Goal: Information Seeking & Learning: Check status

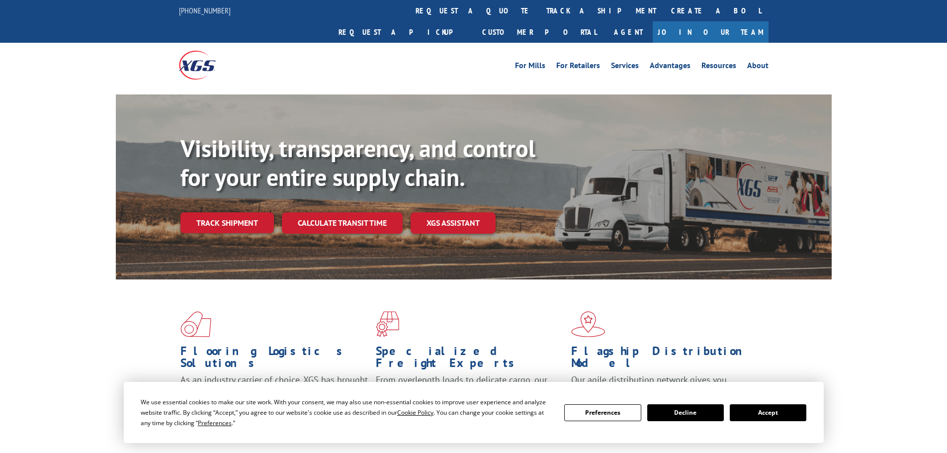
drag, startPoint x: 441, startPoint y: 12, endPoint x: 445, endPoint y: 20, distance: 8.9
click at [539, 12] on link "track a shipment" at bounding box center [601, 10] width 125 height 21
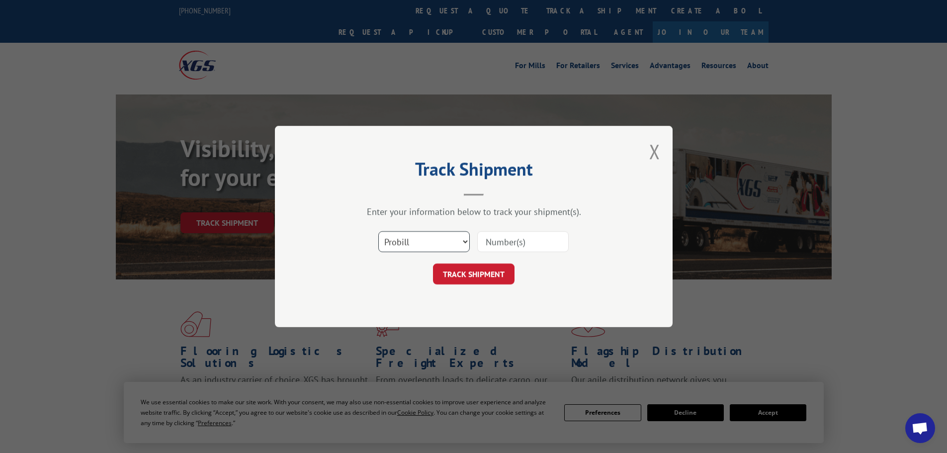
click at [440, 237] on select "Select category... Probill BOL PO" at bounding box center [423, 241] width 91 height 21
select select "bol"
click at [378, 231] on select "Select category... Probill BOL PO" at bounding box center [423, 241] width 91 height 21
click at [454, 240] on select "Select category... Probill BOL PO" at bounding box center [423, 241] width 91 height 21
click at [512, 244] on input at bounding box center [522, 241] width 91 height 21
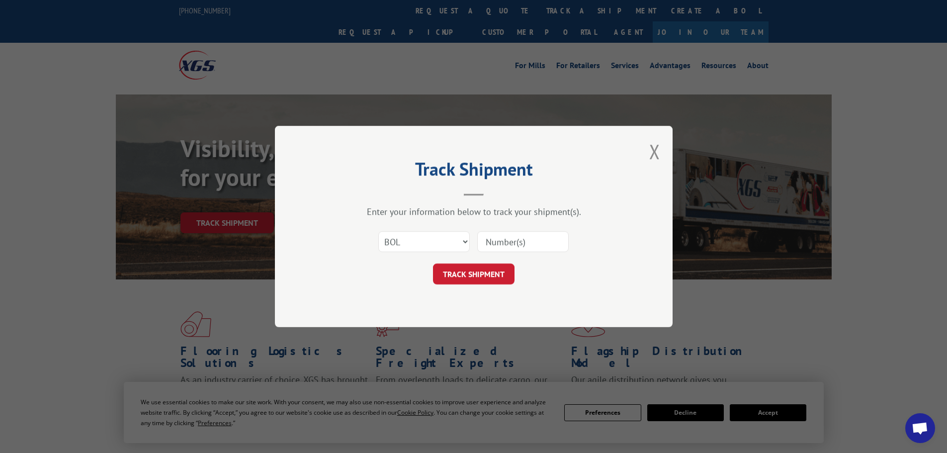
paste input "6100048981"
type input "6100048981"
click at [481, 269] on button "TRACK SHIPMENT" at bounding box center [474, 273] width 82 height 21
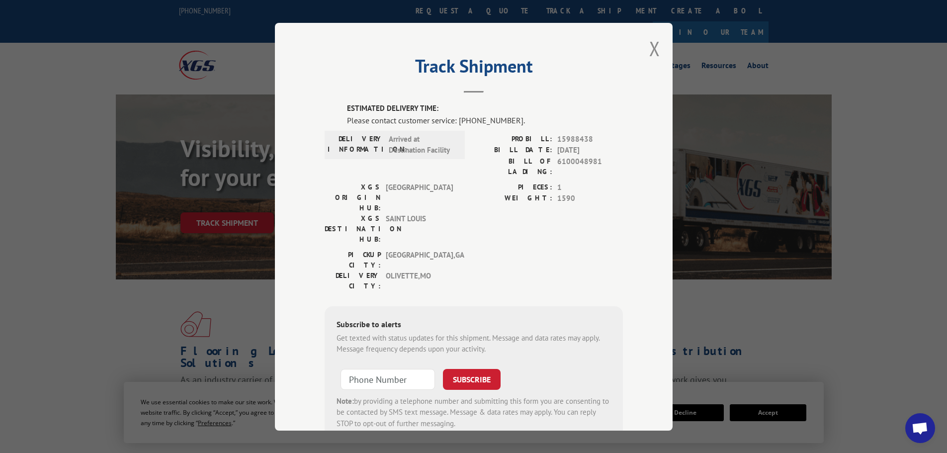
click at [658, 44] on div "Track Shipment ESTIMATED DELIVERY TIME: Please contact customer service: [PHONE…" at bounding box center [474, 227] width 398 height 408
click at [656, 44] on button "Close modal" at bounding box center [654, 48] width 11 height 26
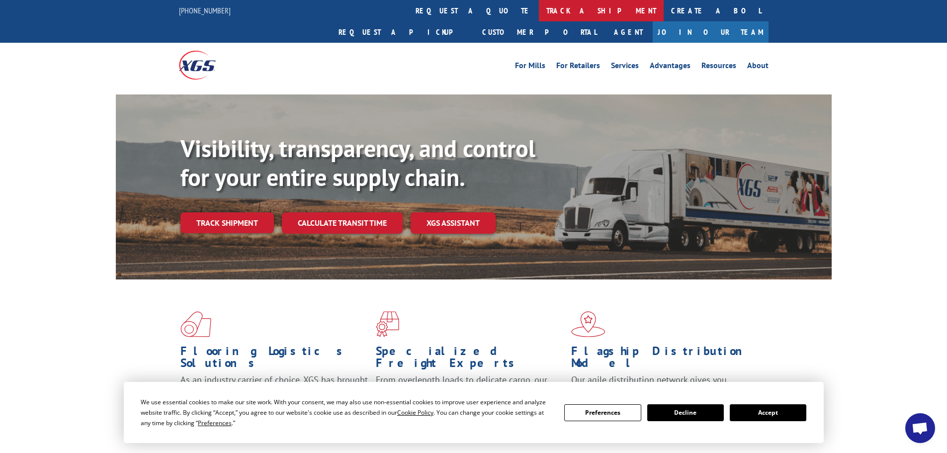
click at [539, 16] on link "track a shipment" at bounding box center [601, 10] width 125 height 21
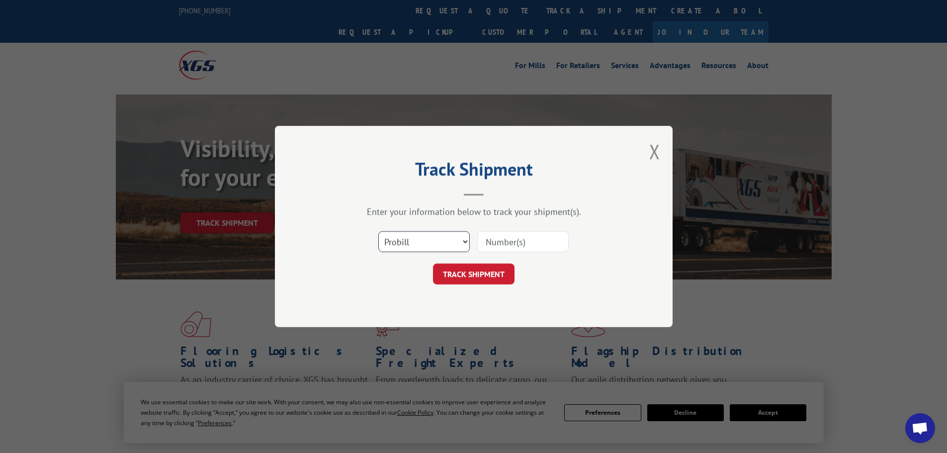
click at [441, 240] on select "Select category... Probill BOL PO" at bounding box center [423, 241] width 91 height 21
click at [378, 231] on select "Select category... Probill BOL PO" at bounding box center [423, 241] width 91 height 21
drag, startPoint x: 526, startPoint y: 233, endPoint x: 521, endPoint y: 243, distance: 11.1
click at [526, 233] on input at bounding box center [522, 241] width 91 height 21
paste input "6100042580"
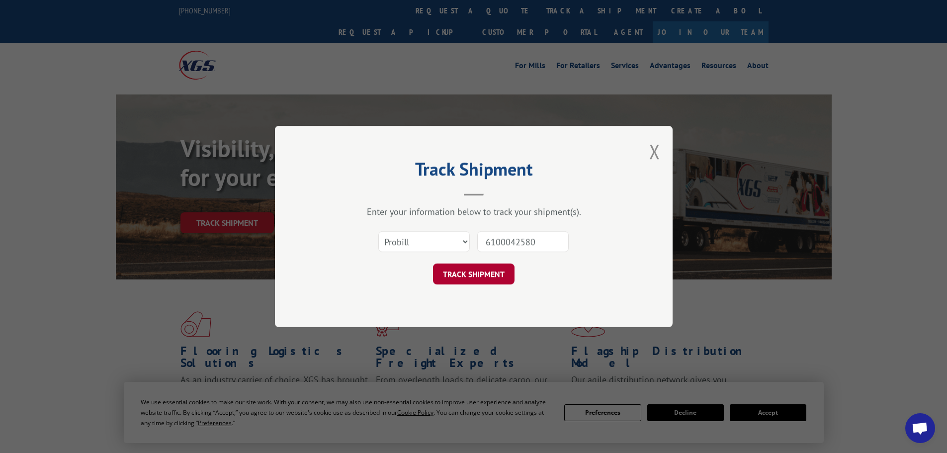
type input "6100042580"
click at [485, 271] on button "TRACK SHIPMENT" at bounding box center [474, 273] width 82 height 21
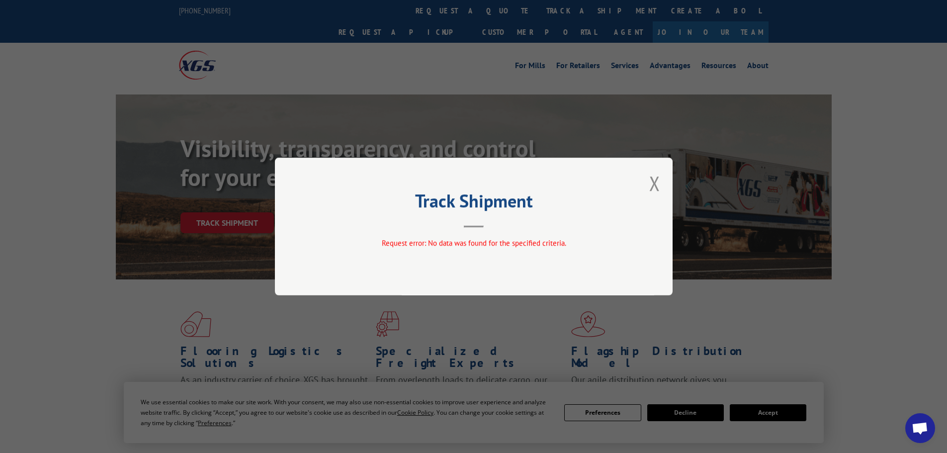
click at [653, 185] on button "Close modal" at bounding box center [654, 183] width 11 height 26
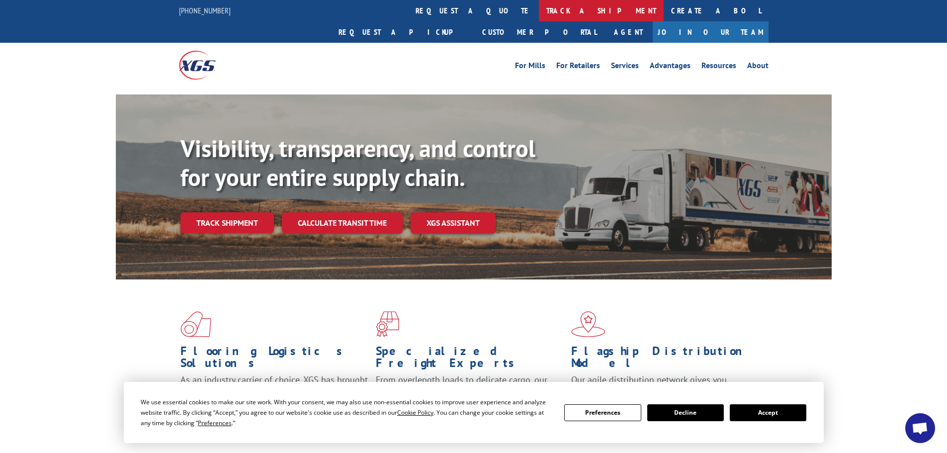
click at [539, 16] on link "track a shipment" at bounding box center [601, 10] width 125 height 21
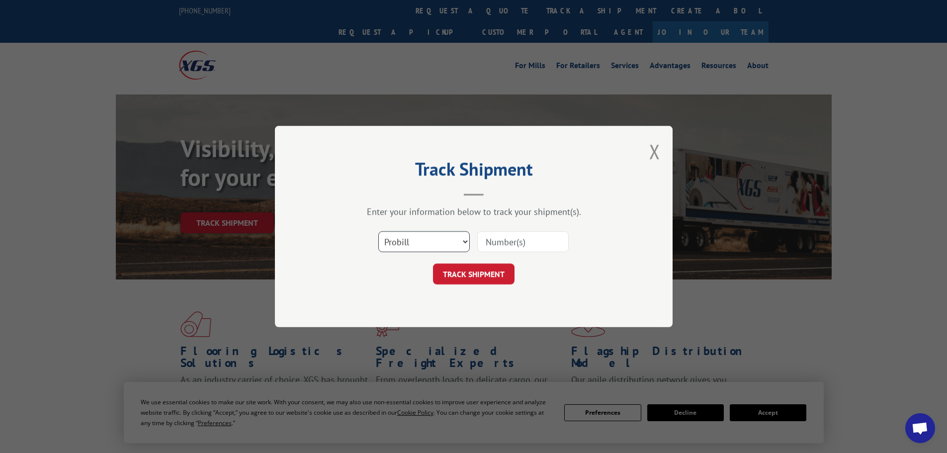
click at [409, 251] on select "Select category... Probill BOL PO" at bounding box center [423, 241] width 91 height 21
select select "bol"
click at [378, 231] on select "Select category... Probill BOL PO" at bounding box center [423, 241] width 91 height 21
click at [497, 244] on input at bounding box center [522, 241] width 91 height 21
paste input "6100042580"
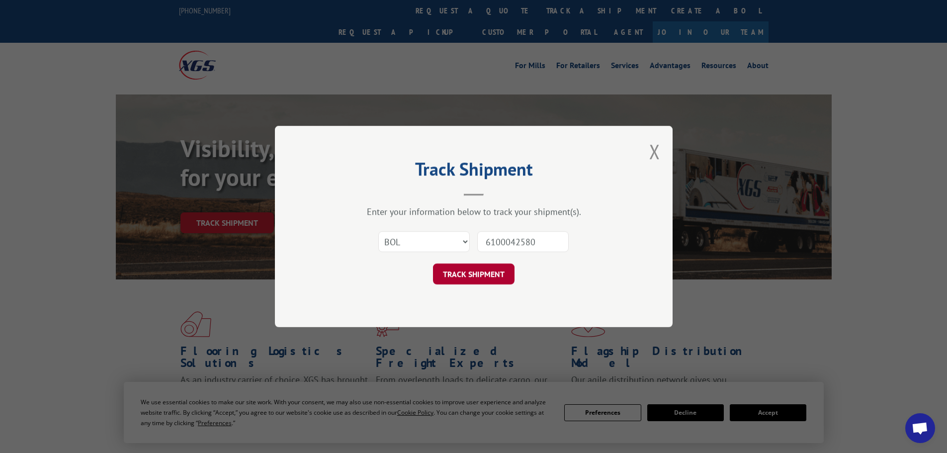
type input "6100042580"
click at [472, 276] on button "TRACK SHIPMENT" at bounding box center [474, 273] width 82 height 21
